Goal: Information Seeking & Learning: Compare options

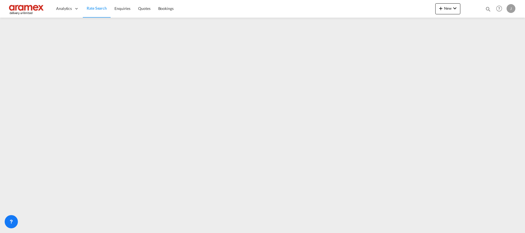
click at [92, 7] on span "Rate Search" at bounding box center [97, 8] width 20 height 5
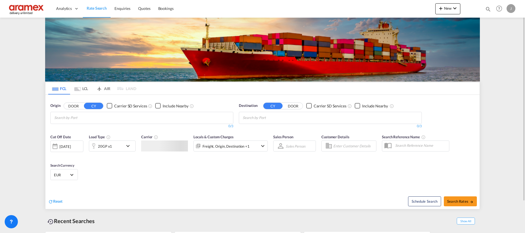
click at [260, 116] on input "Chips input." at bounding box center [269, 117] width 52 height 9
paste input "[GEOGRAPHIC_DATA]"
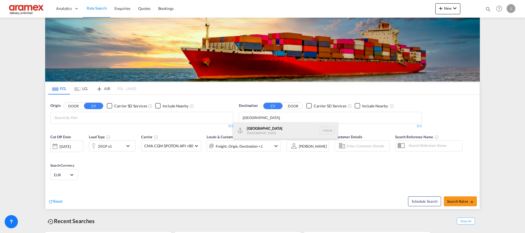
type input "[GEOGRAPHIC_DATA]"
click at [261, 131] on div "Shanghai [GEOGRAPHIC_DATA] [GEOGRAPHIC_DATA]" at bounding box center [285, 130] width 105 height 17
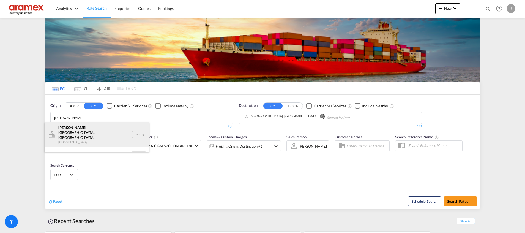
type input "rotter"
click at [88, 128] on div "Rotter dam Junction, NY United States USRJN" at bounding box center [97, 134] width 105 height 25
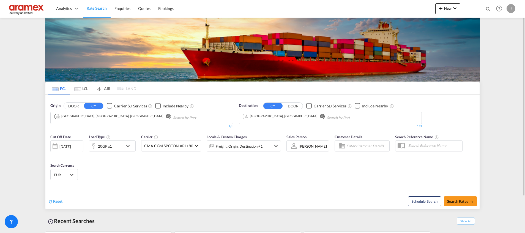
click at [166, 116] on md-icon "Remove" at bounding box center [168, 116] width 4 height 4
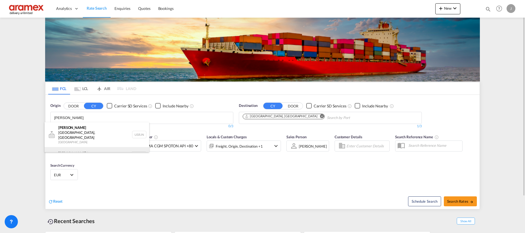
type input "rotter"
click at [85, 147] on div "Rotter dam Netherlands NLRTM" at bounding box center [97, 155] width 105 height 17
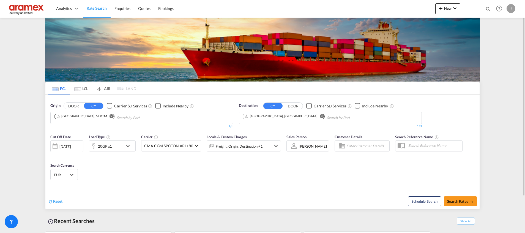
click at [119, 145] on div "20GP x1" at bounding box center [106, 145] width 34 height 11
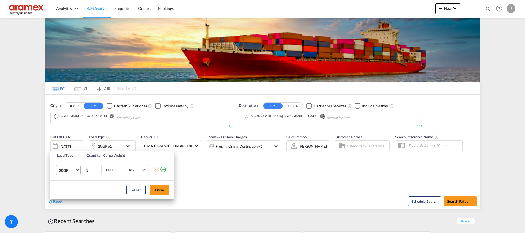
click at [71, 171] on span "20GP" at bounding box center [67, 171] width 16 height 6
click at [75, 192] on md-option "40RE" at bounding box center [73, 191] width 37 height 13
click at [159, 190] on button "Done" at bounding box center [159, 190] width 19 height 10
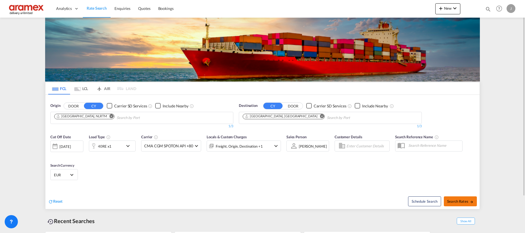
click at [453, 200] on span "Search Rates" at bounding box center [460, 201] width 26 height 4
type input "NLRTM to CNSHA / 16 Sep 2025"
